Goal: Information Seeking & Learning: Learn about a topic

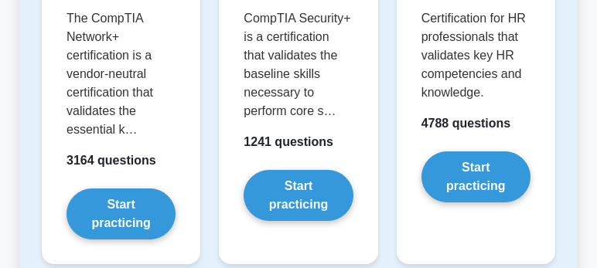
scroll to position [4350, 0]
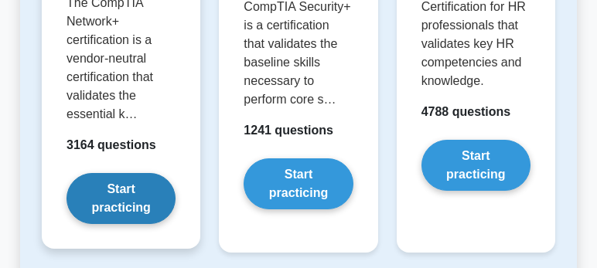
click at [148, 207] on link "Start practicing" at bounding box center [120, 198] width 109 height 51
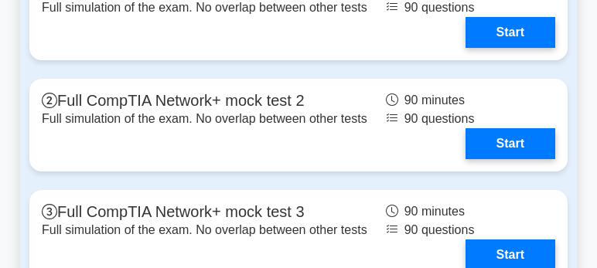
scroll to position [3519, 0]
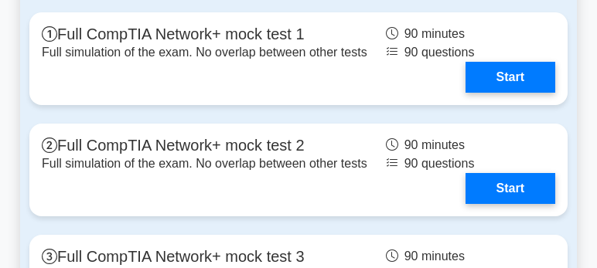
drag, startPoint x: 0, startPoint y: 0, endPoint x: 603, endPoint y: 188, distance: 631.3
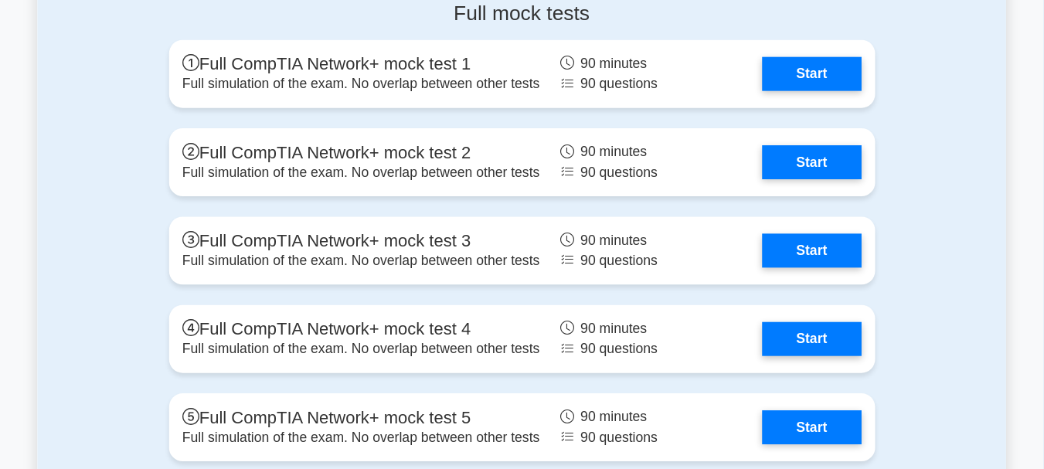
scroll to position [3520, 0]
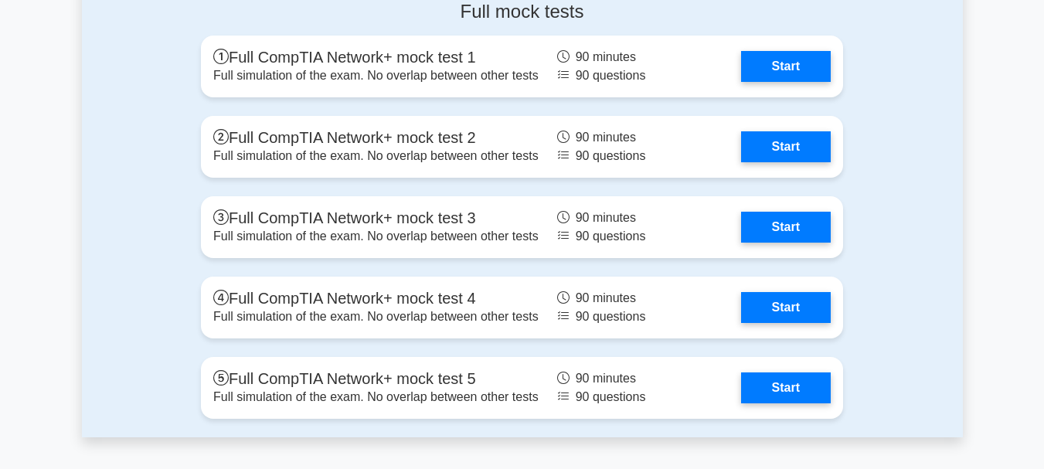
click at [121, 251] on div "Full mock tests Full CompTIA Network+ mock test 1 Full simulation of the exam. …" at bounding box center [522, 212] width 881 height 449
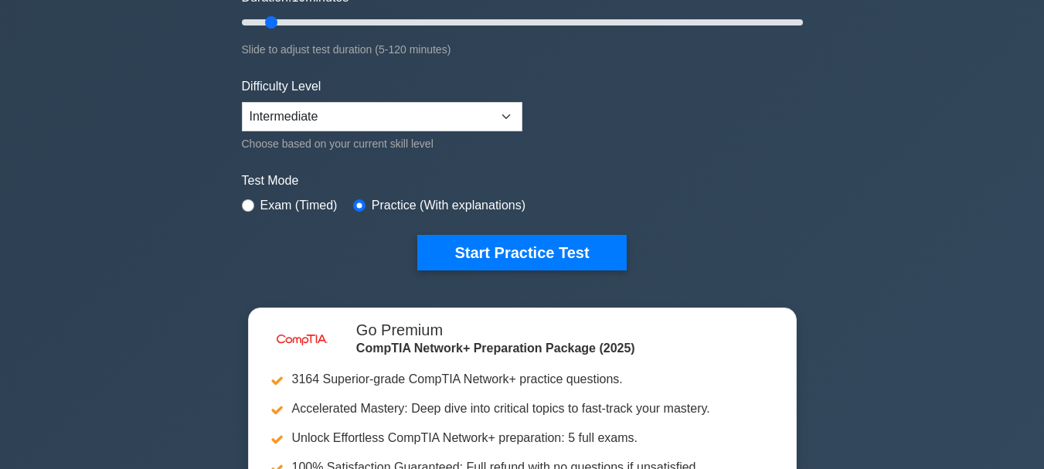
scroll to position [0, 0]
